Goal: Check status: Check status

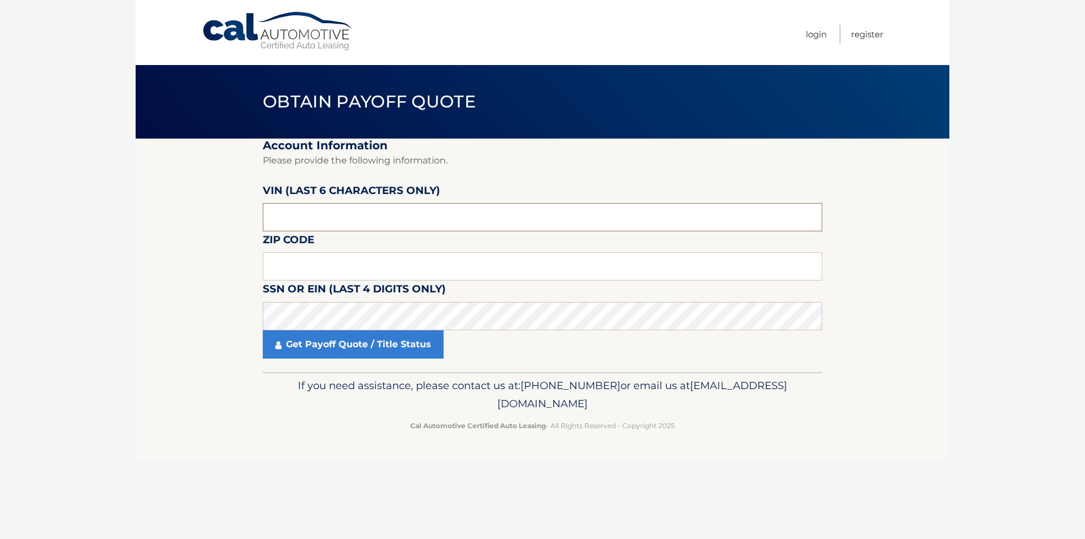
click at [291, 219] on input "text" at bounding box center [543, 217] width 560 height 28
type input "175050"
drag, startPoint x: 338, startPoint y: 274, endPoint x: 339, endPoint y: 280, distance: 6.9
click at [338, 274] on input "text" at bounding box center [543, 266] width 560 height 28
click at [335, 259] on input "text" at bounding box center [543, 266] width 560 height 28
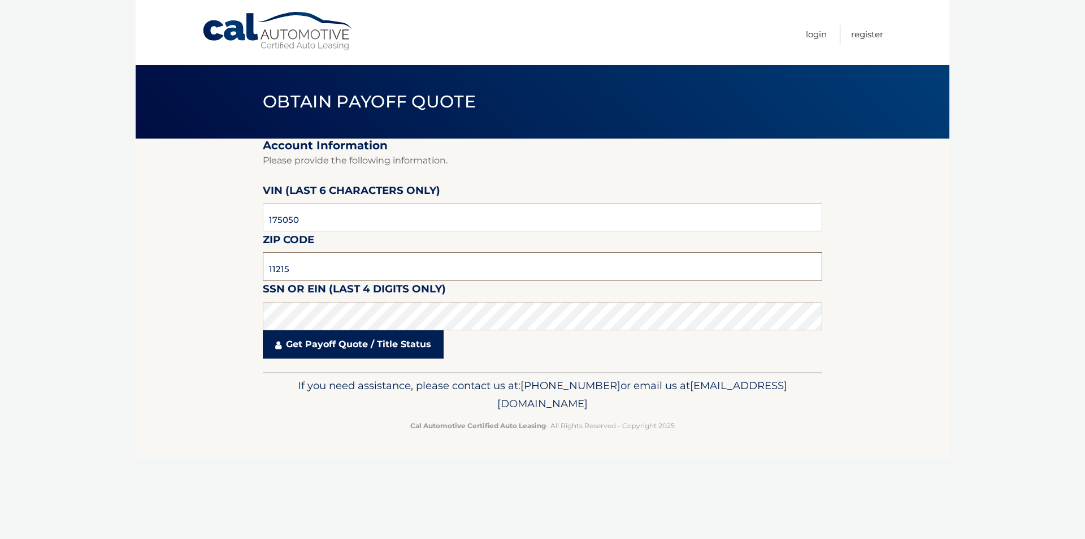
type input "11215"
click at [340, 345] on link "Get Payoff Quote / Title Status" at bounding box center [353, 344] width 181 height 28
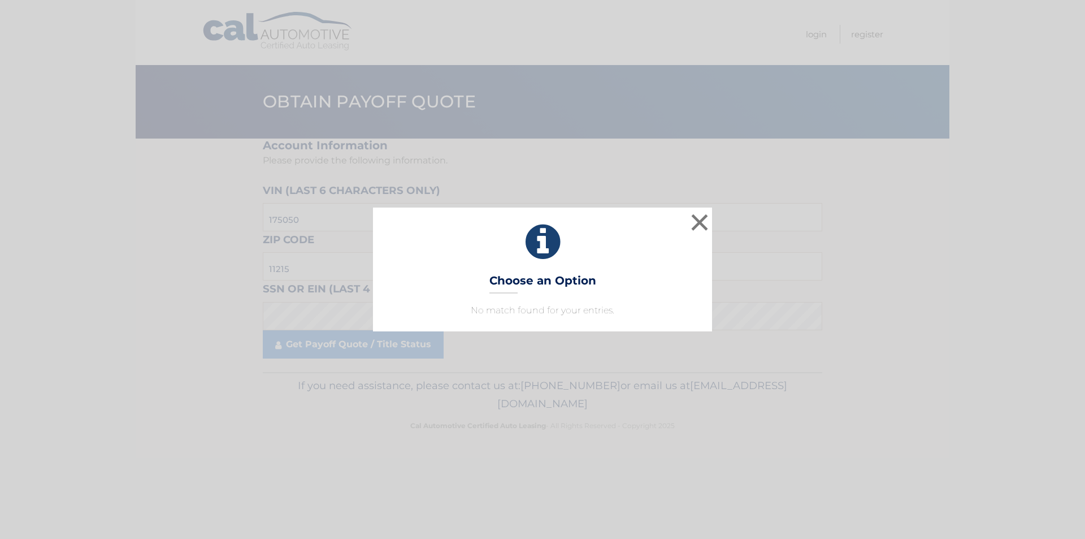
click at [527, 312] on p "No match found for your entries." at bounding box center [542, 311] width 311 height 14
drag, startPoint x: 698, startPoint y: 227, endPoint x: 693, endPoint y: 231, distance: 6.0
click at [698, 227] on button "×" at bounding box center [700, 222] width 23 height 23
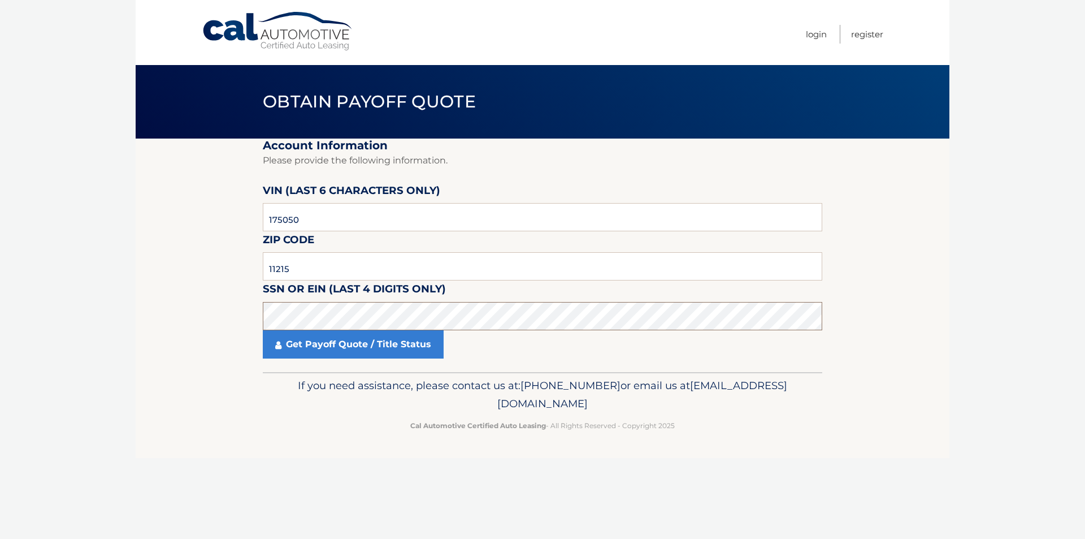
click at [114, 321] on body "Cal Automotive Menu Login Register Obtain Payoff Quote" at bounding box center [542, 269] width 1085 height 539
click at [309, 341] on link "Get Payoff Quote / Title Status" at bounding box center [353, 344] width 181 height 28
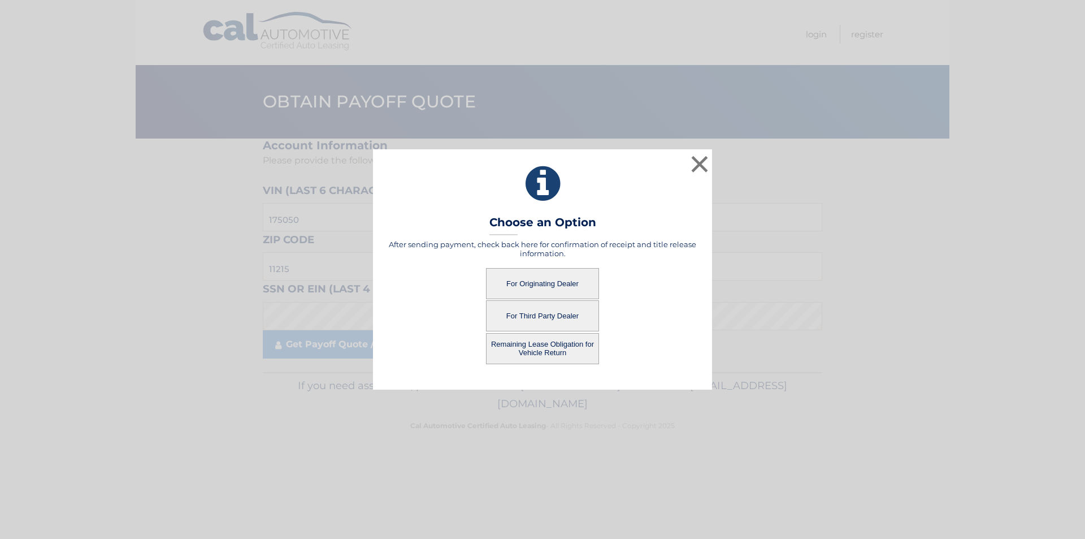
click at [539, 282] on button "For Originating Dealer" at bounding box center [542, 283] width 113 height 31
click at [534, 279] on button "For Originating Dealer" at bounding box center [542, 283] width 113 height 31
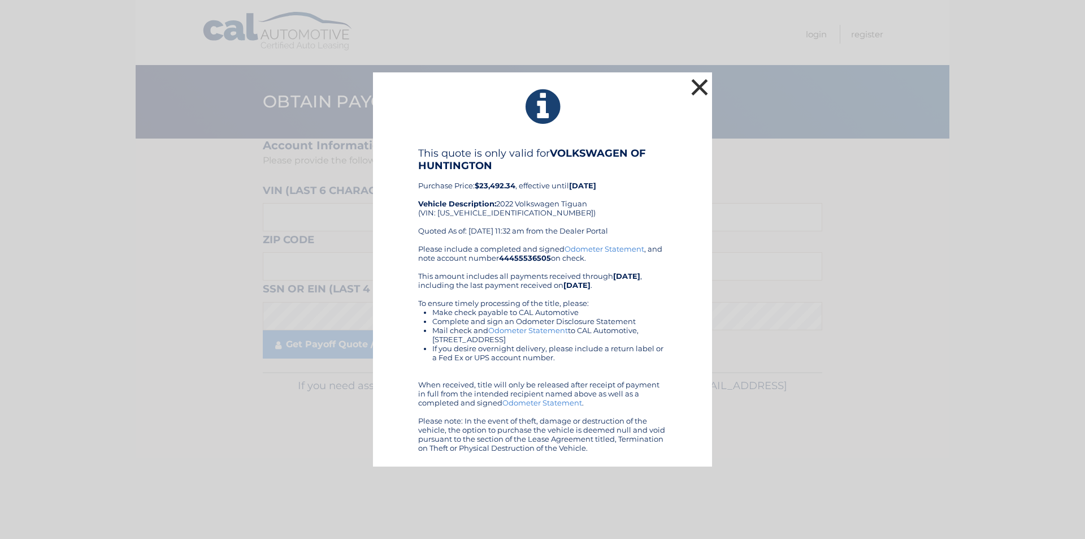
click at [695, 88] on button "×" at bounding box center [700, 87] width 23 height 23
